Goal: Information Seeking & Learning: Learn about a topic

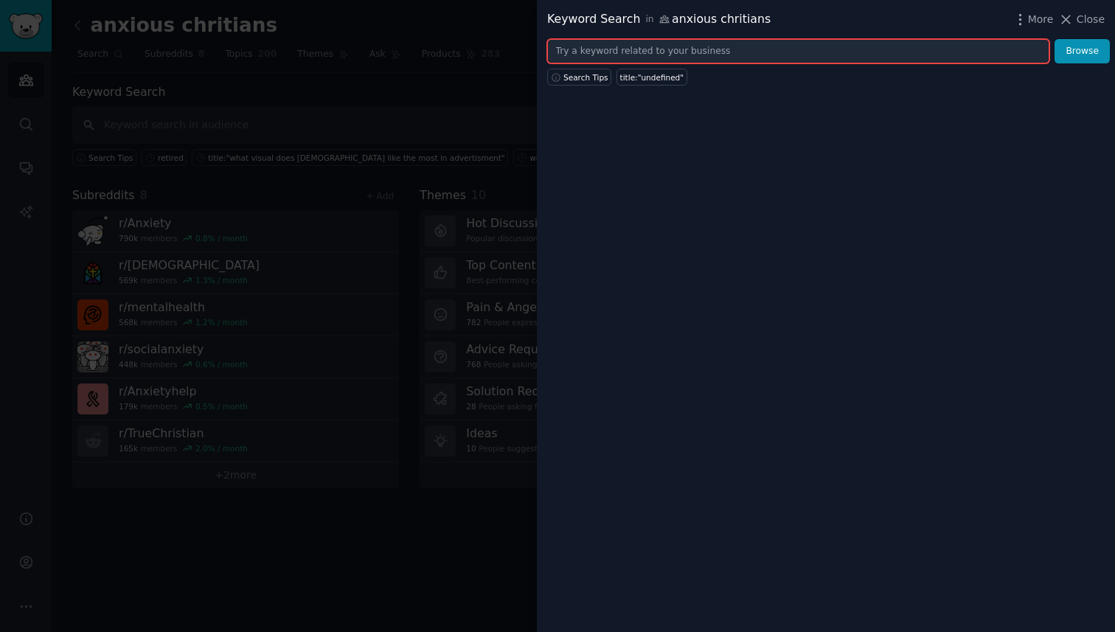
click at [668, 60] on input "text" at bounding box center [798, 51] width 502 height 25
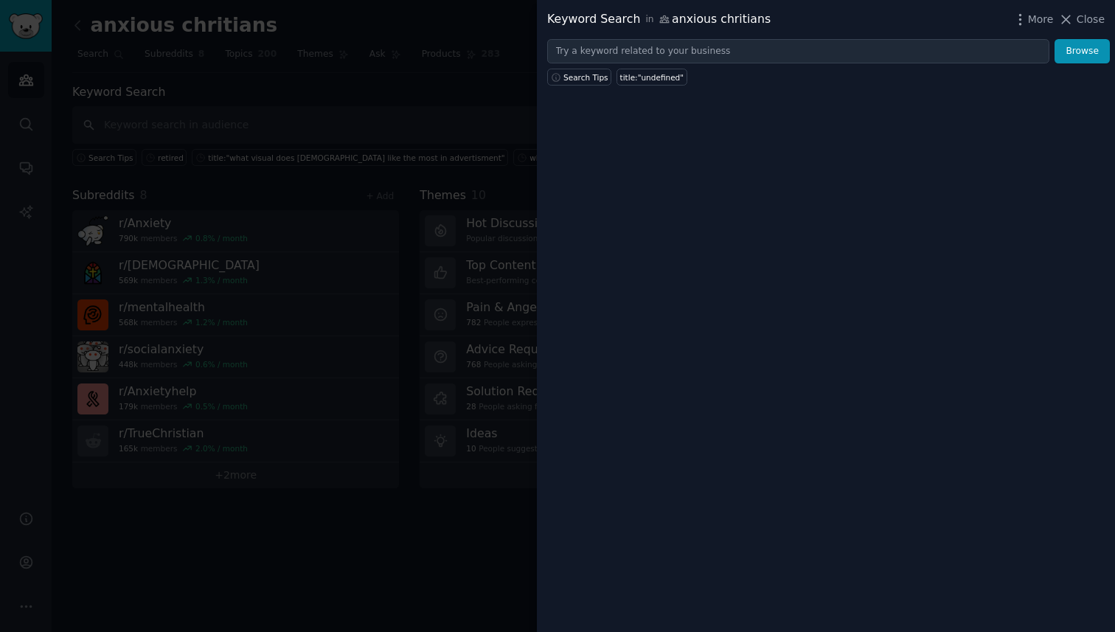
click at [681, 140] on div "Keyword Search in anxious chritians More Close Browse Search Tips title:"undefi…" at bounding box center [826, 316] width 578 height 632
click at [423, 84] on div at bounding box center [557, 316] width 1115 height 632
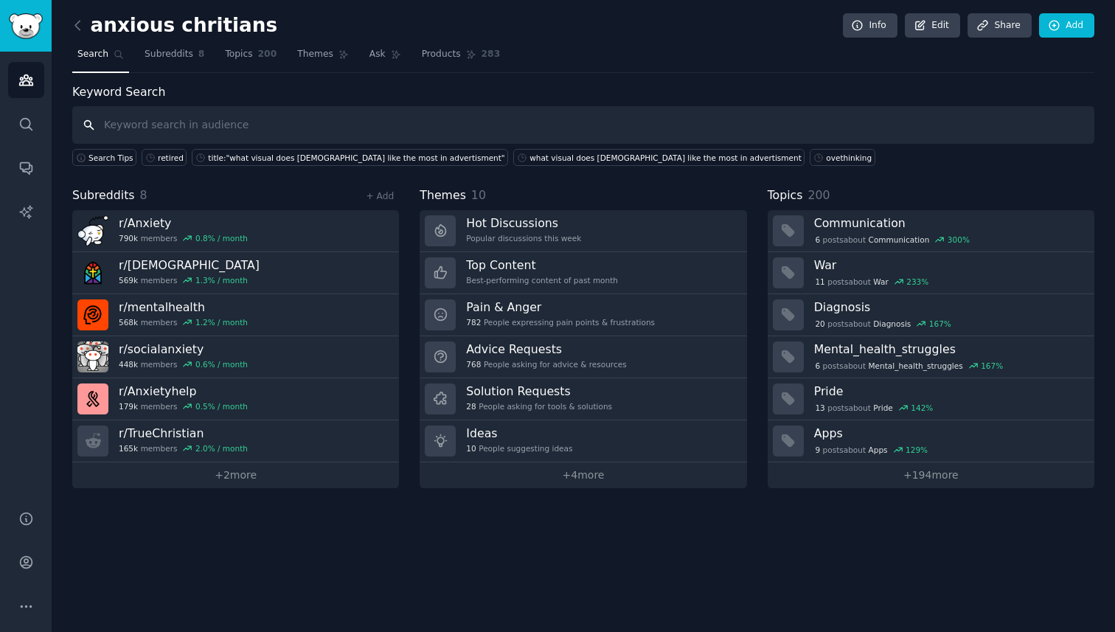
click at [251, 122] on input "text" at bounding box center [583, 125] width 1022 height 38
type input "productivity"
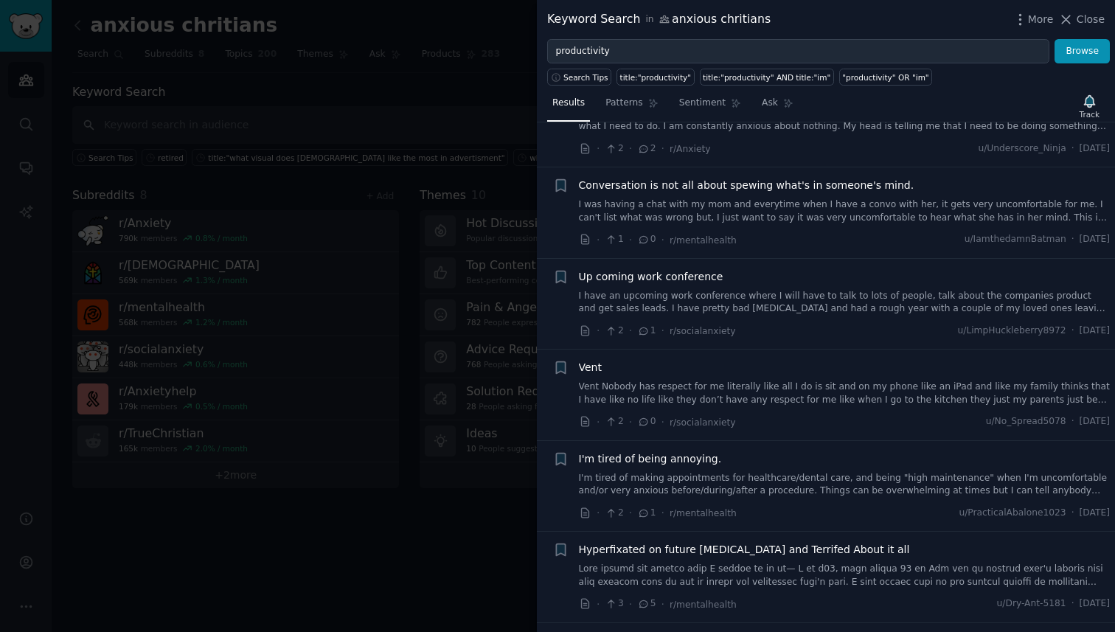
scroll to position [4175, 0]
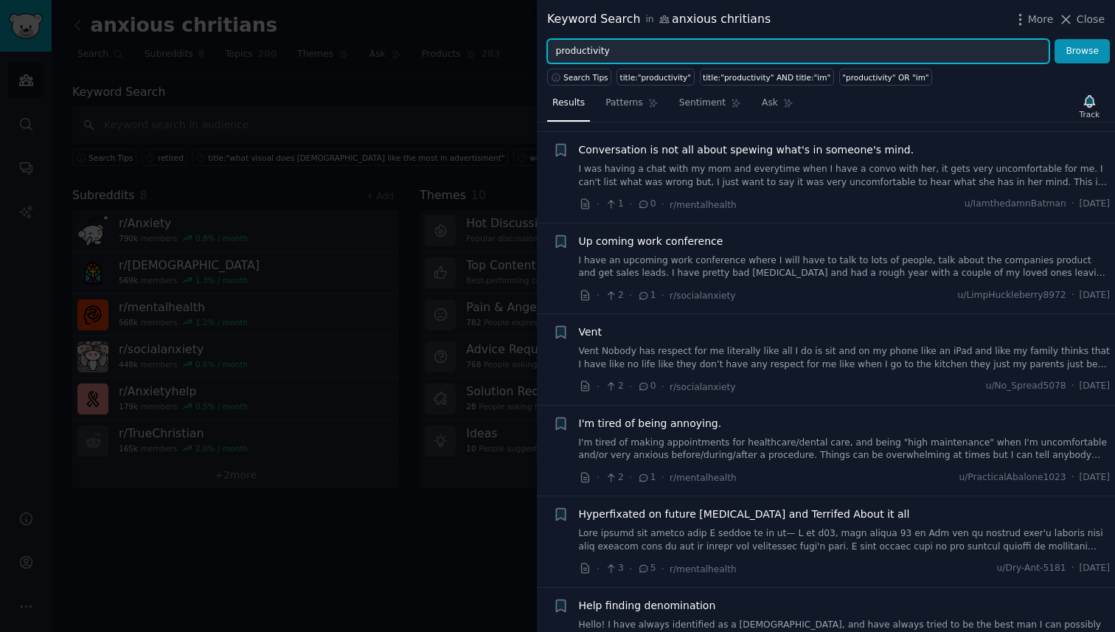
drag, startPoint x: 616, startPoint y: 53, endPoint x: 516, endPoint y: 46, distance: 99.9
click at [516, 46] on div "Keyword Search in anxious chritians More Close productivity Browse Search Tips …" at bounding box center [557, 316] width 1115 height 632
paste input "Leadership"
type input "Leadership"
click at [1055, 39] on button "Browse" at bounding box center [1082, 51] width 55 height 25
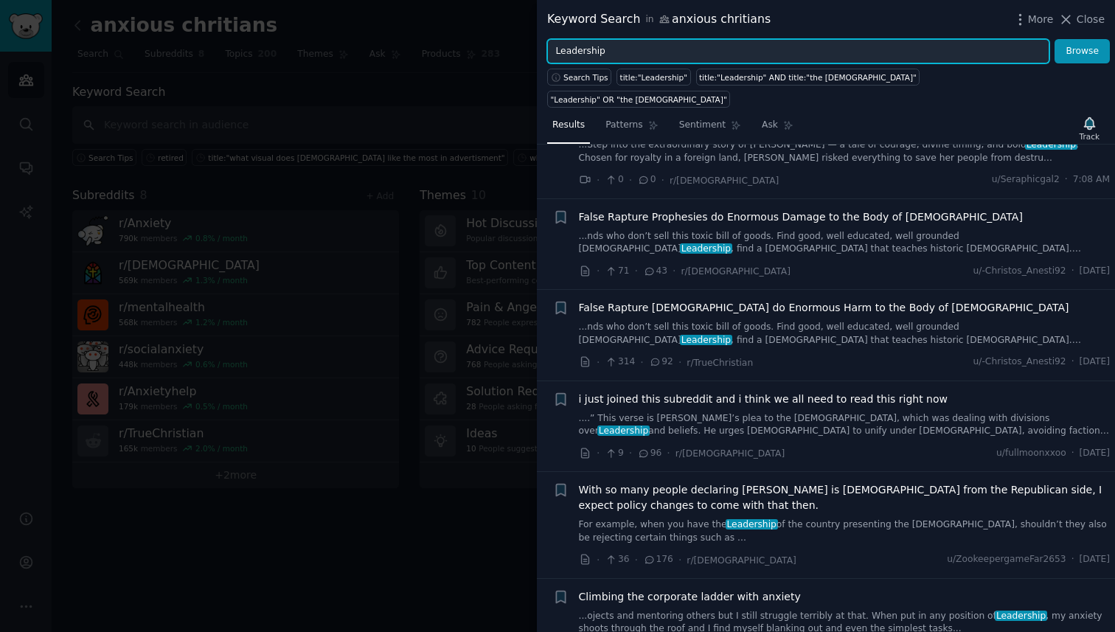
scroll to position [333, 0]
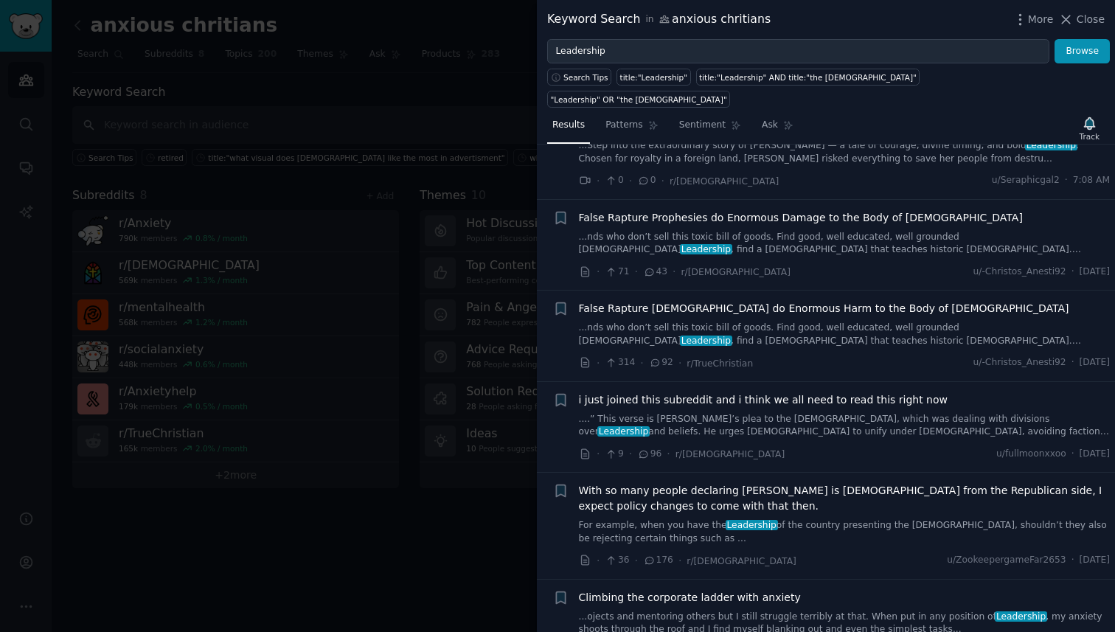
click at [685, 322] on link "...nds who don’t sell this toxic bill of goods. Find good, well educated, well …" at bounding box center [845, 335] width 532 height 26
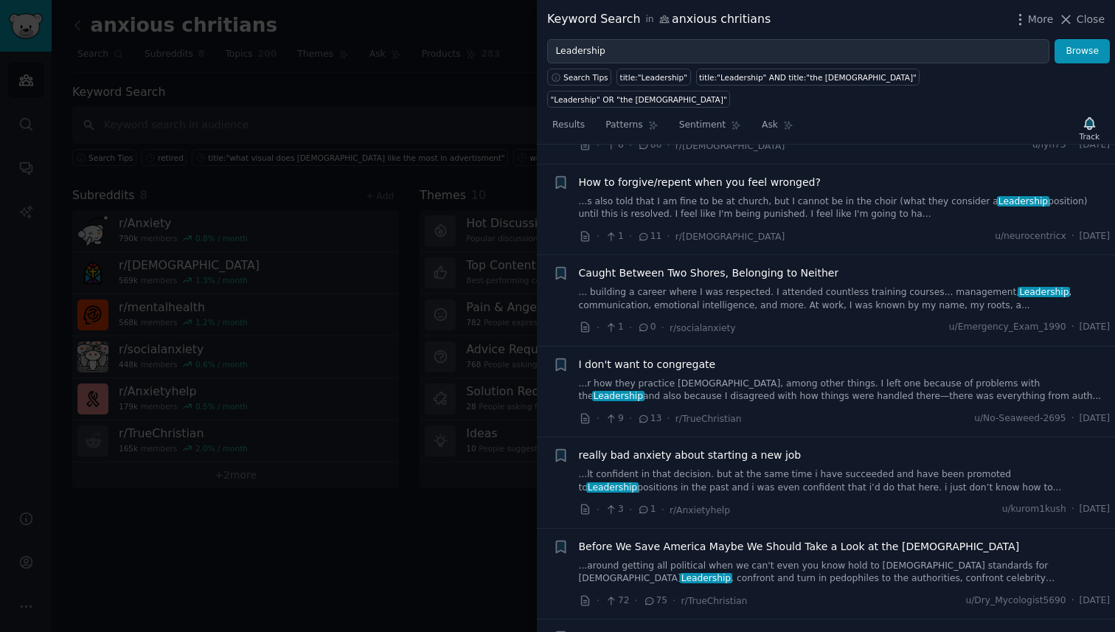
scroll to position [3275, 0]
